Goal: Check status: Check status

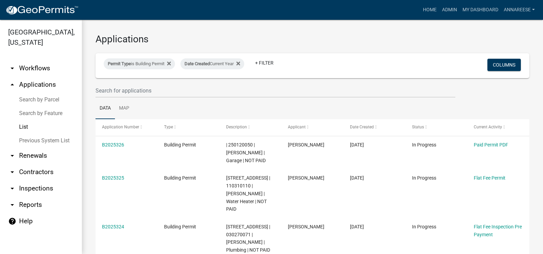
select select "3: 100"
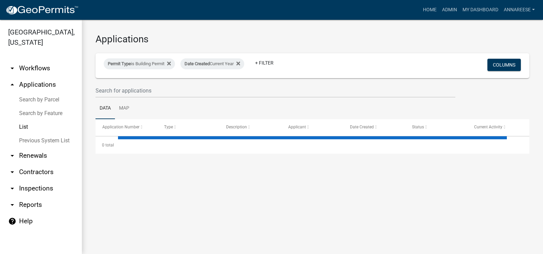
select select "3: 100"
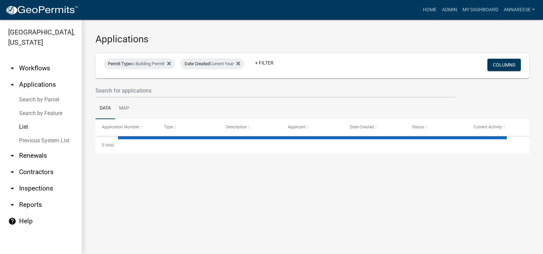
select select "3: 100"
